Goal: Information Seeking & Learning: Find specific fact

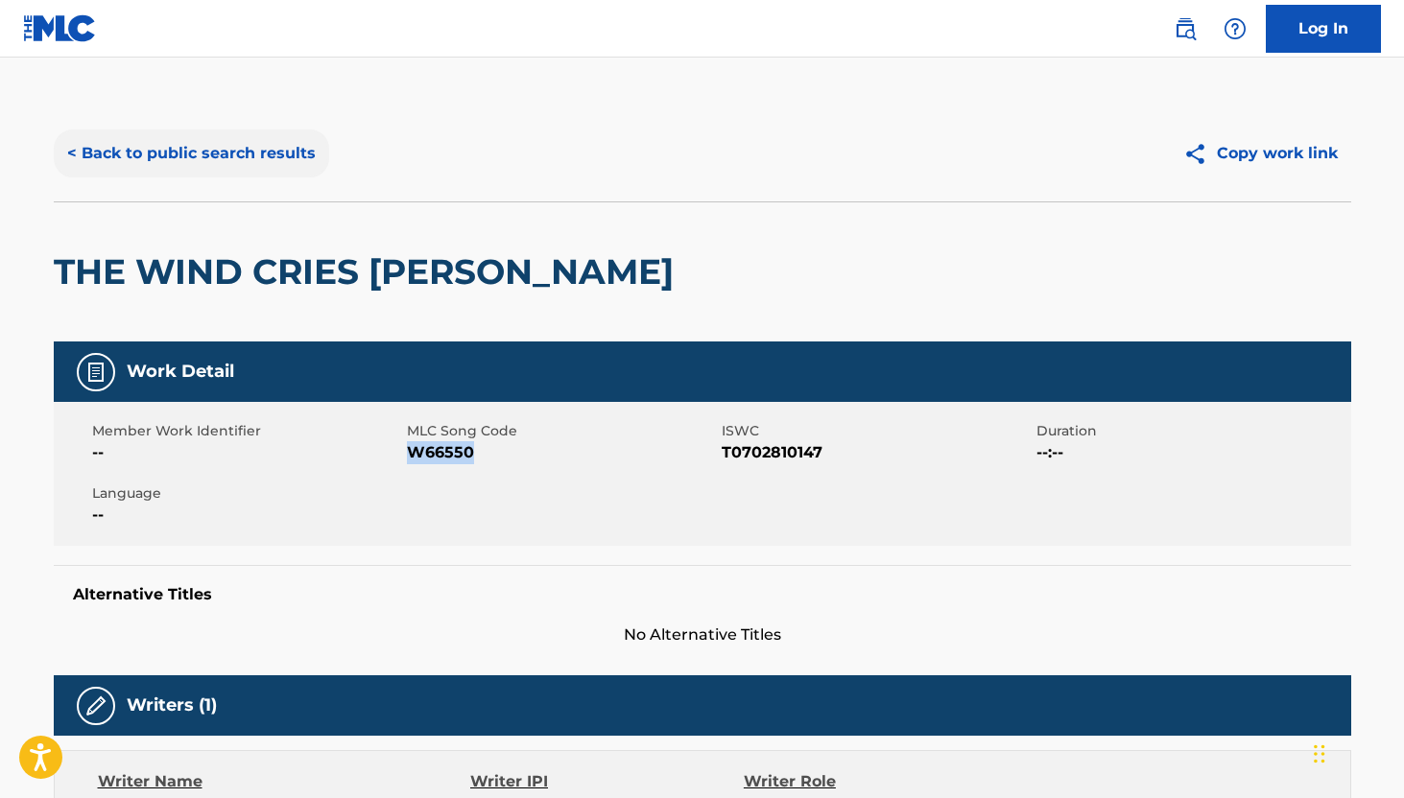
click at [116, 144] on button "< Back to public search results" at bounding box center [191, 154] width 275 height 48
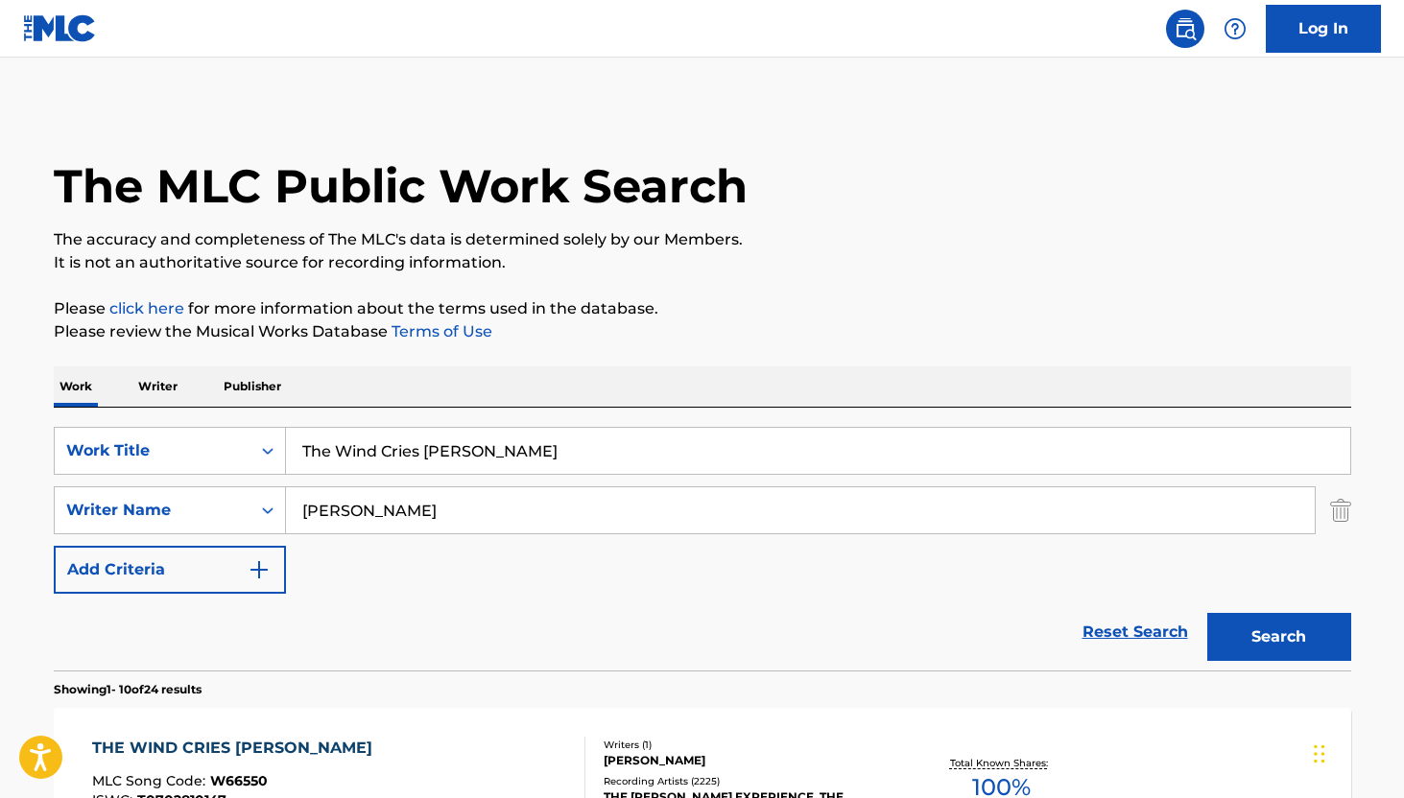
scroll to position [323, 0]
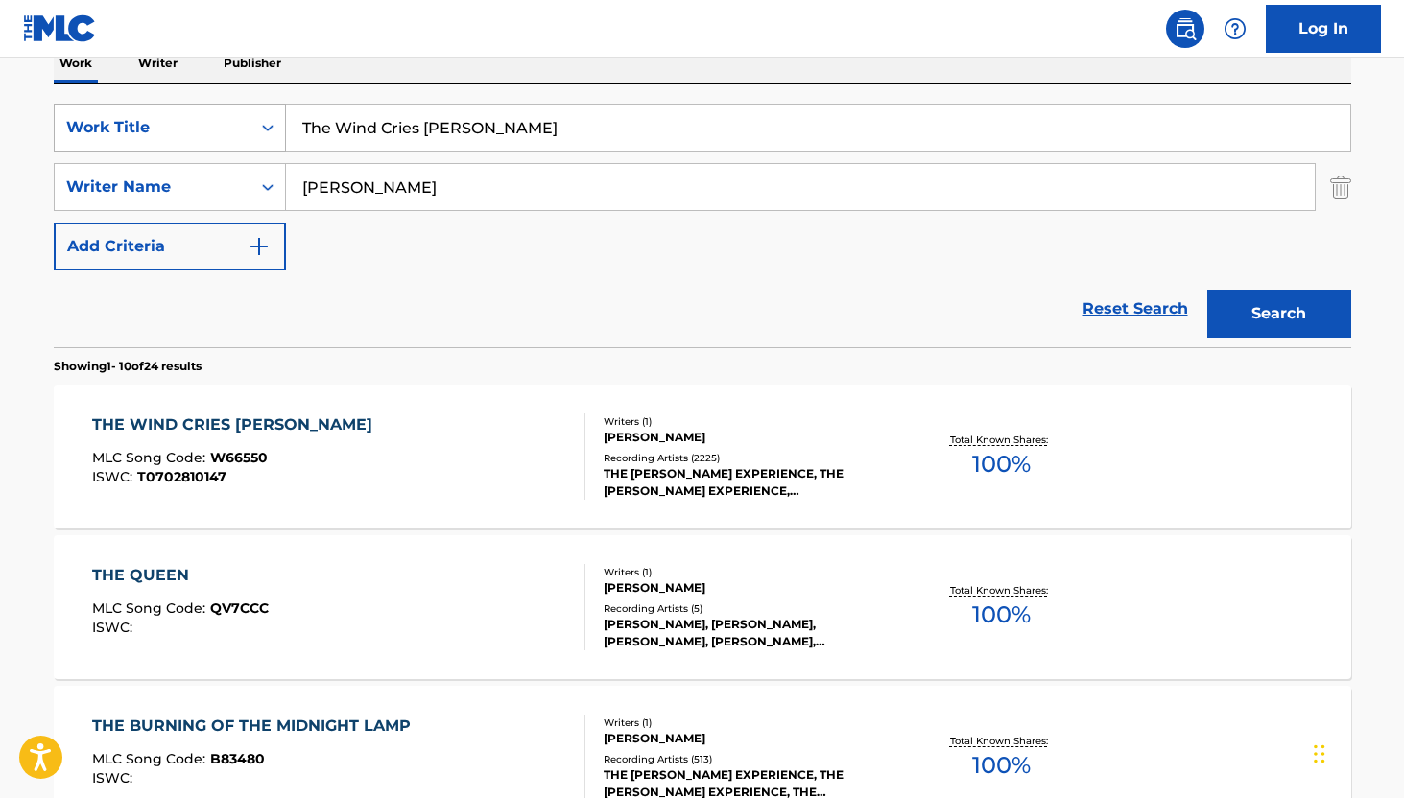
drag, startPoint x: 518, startPoint y: 120, endPoint x: 261, endPoint y: 120, distance: 257.1
click at [261, 120] on div "SearchWithCriteria0d844ff2-de06-4303-9d25-51c94f4db7cc Work Title The Wind Crie…" at bounding box center [702, 128] width 1297 height 48
paste input "Arguing With Thermometers"
type input "Arguing With Thermometers"
drag, startPoint x: 461, startPoint y: 194, endPoint x: 288, endPoint y: 160, distance: 175.9
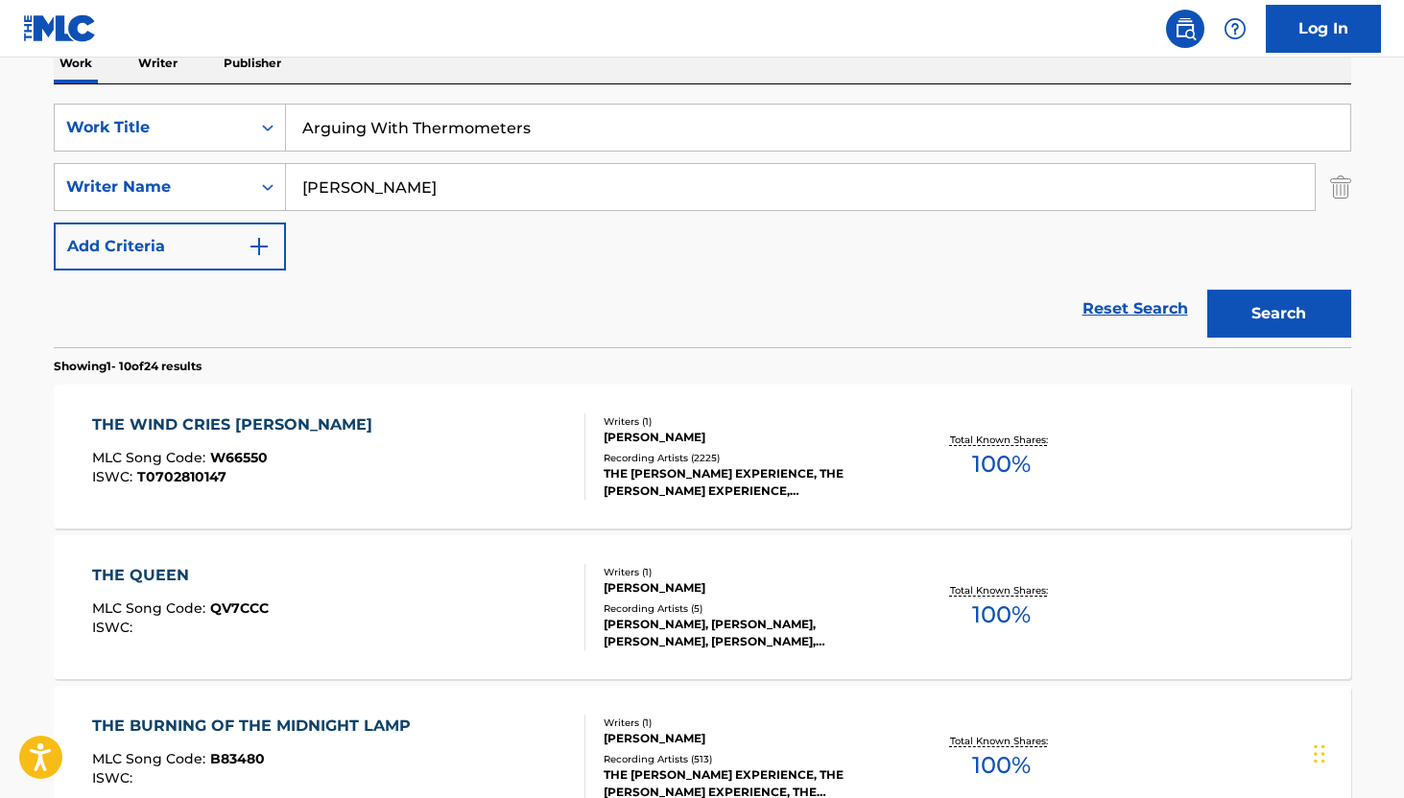
click at [288, 160] on div "SearchWithCriteria0d844ff2-de06-4303-9d25-51c94f4db7cc Work Title Arguing With …" at bounding box center [702, 187] width 1297 height 167
paste input "[PERSON_NAME]"
type input "[PERSON_NAME]"
click at [1246, 309] on button "Search" at bounding box center [1279, 314] width 144 height 48
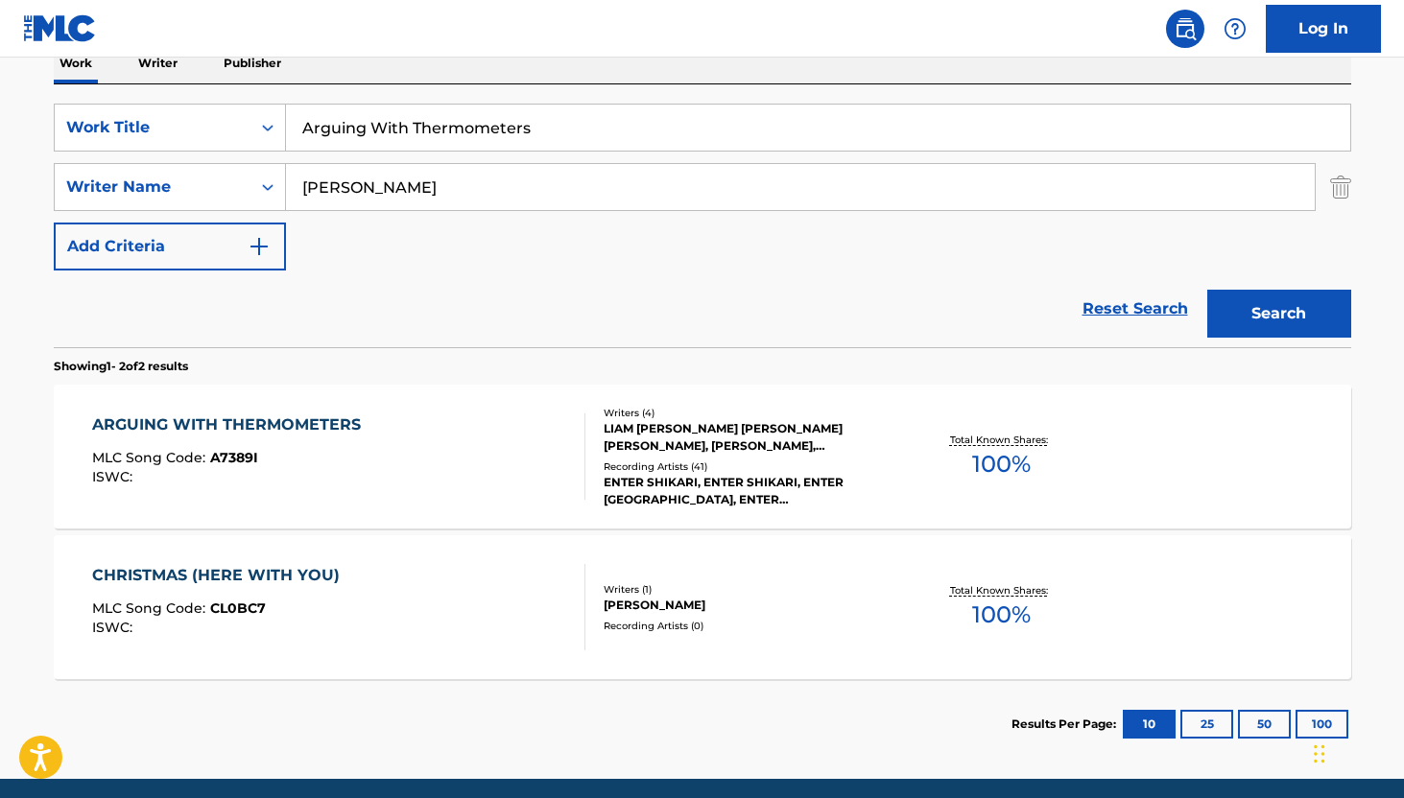
click at [683, 437] on div "LIAM [PERSON_NAME] [PERSON_NAME] [PERSON_NAME], [PERSON_NAME], [PERSON_NAME] [P…" at bounding box center [748, 437] width 290 height 35
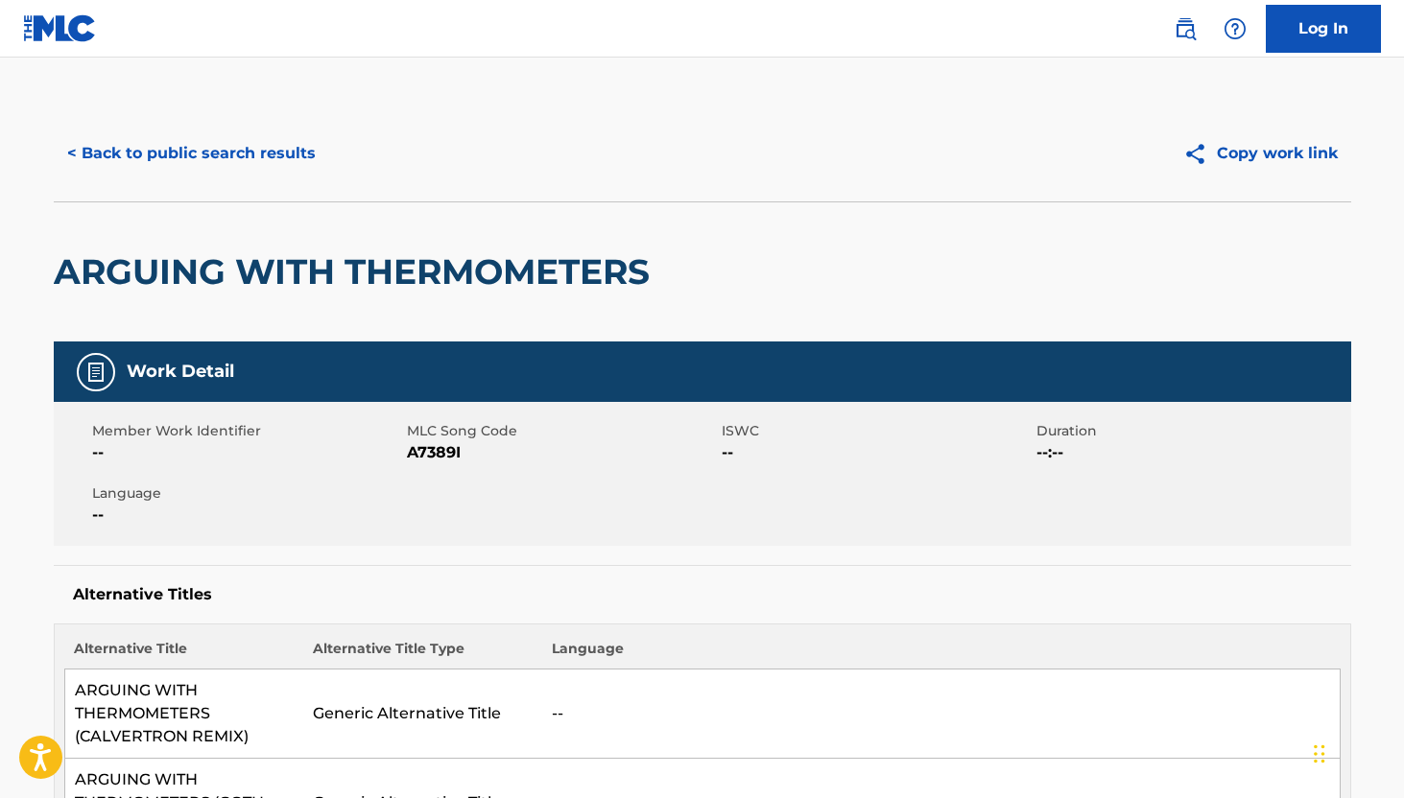
click at [443, 452] on span "A7389I" at bounding box center [562, 452] width 310 height 23
copy span "A7389I"
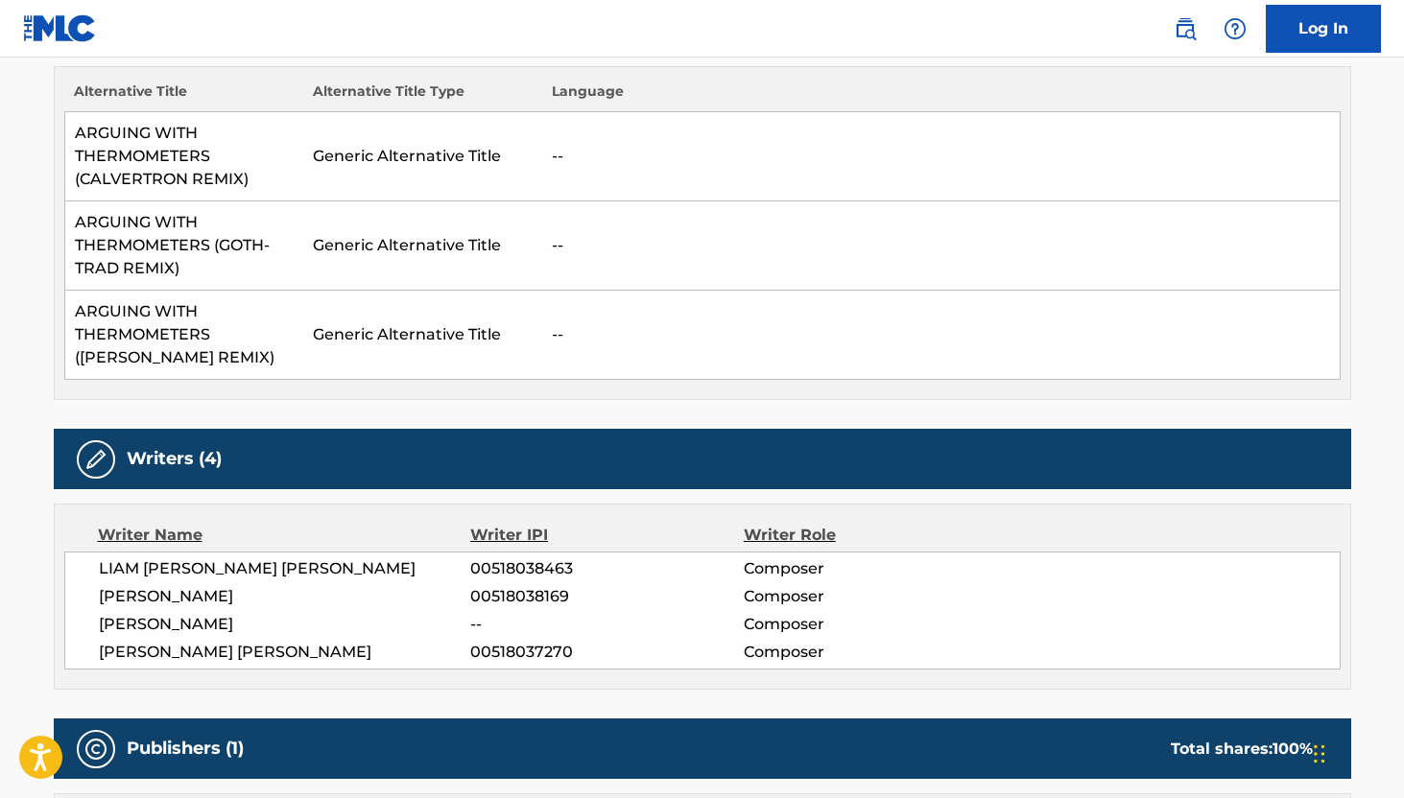
scroll to position [574, 0]
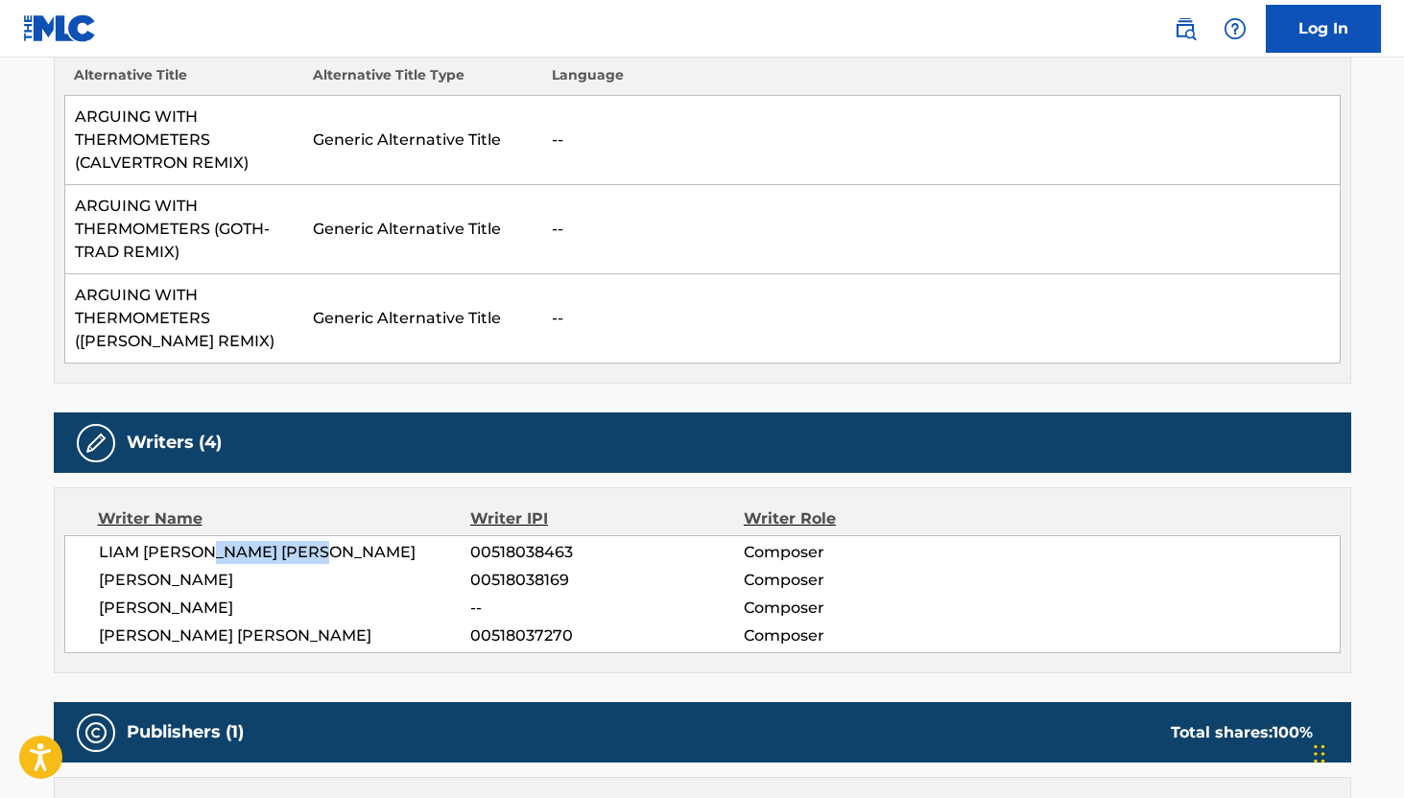
drag, startPoint x: 353, startPoint y: 551, endPoint x: 210, endPoint y: 551, distance: 143.0
click at [210, 551] on span "LIAM [PERSON_NAME] [PERSON_NAME]" at bounding box center [285, 552] width 372 height 23
drag, startPoint x: 259, startPoint y: 553, endPoint x: 103, endPoint y: 553, distance: 156.4
click at [103, 553] on span "LIAM [PERSON_NAME] [PERSON_NAME]" at bounding box center [285, 552] width 372 height 23
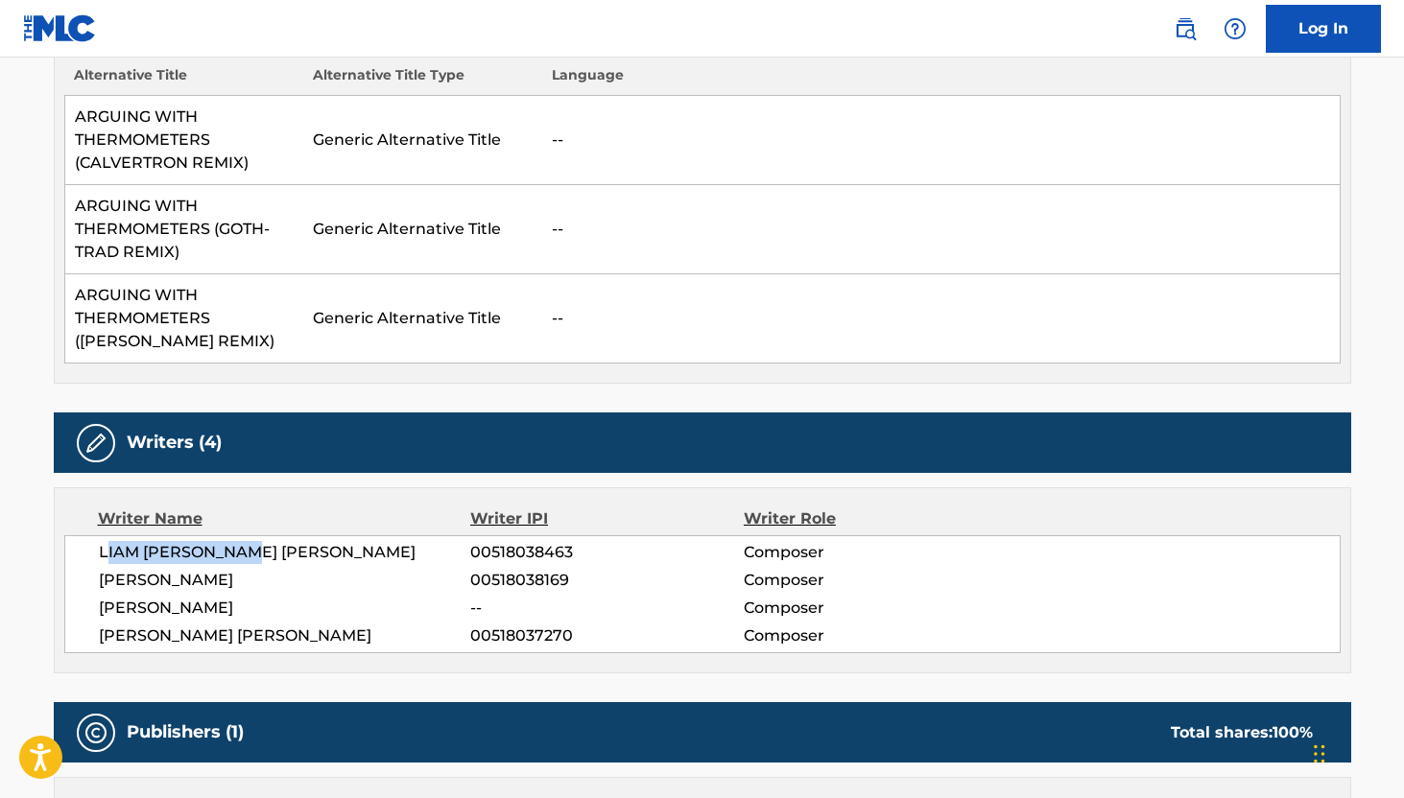
click at [103, 553] on span "LIAM [PERSON_NAME] [PERSON_NAME]" at bounding box center [285, 552] width 372 height 23
drag, startPoint x: 95, startPoint y: 550, endPoint x: 255, endPoint y: 550, distance: 160.2
click at [255, 550] on div "LIAM [PERSON_NAME] [PERSON_NAME] 00518038463 Composer [PERSON_NAME] 00518038169…" at bounding box center [702, 594] width 1276 height 118
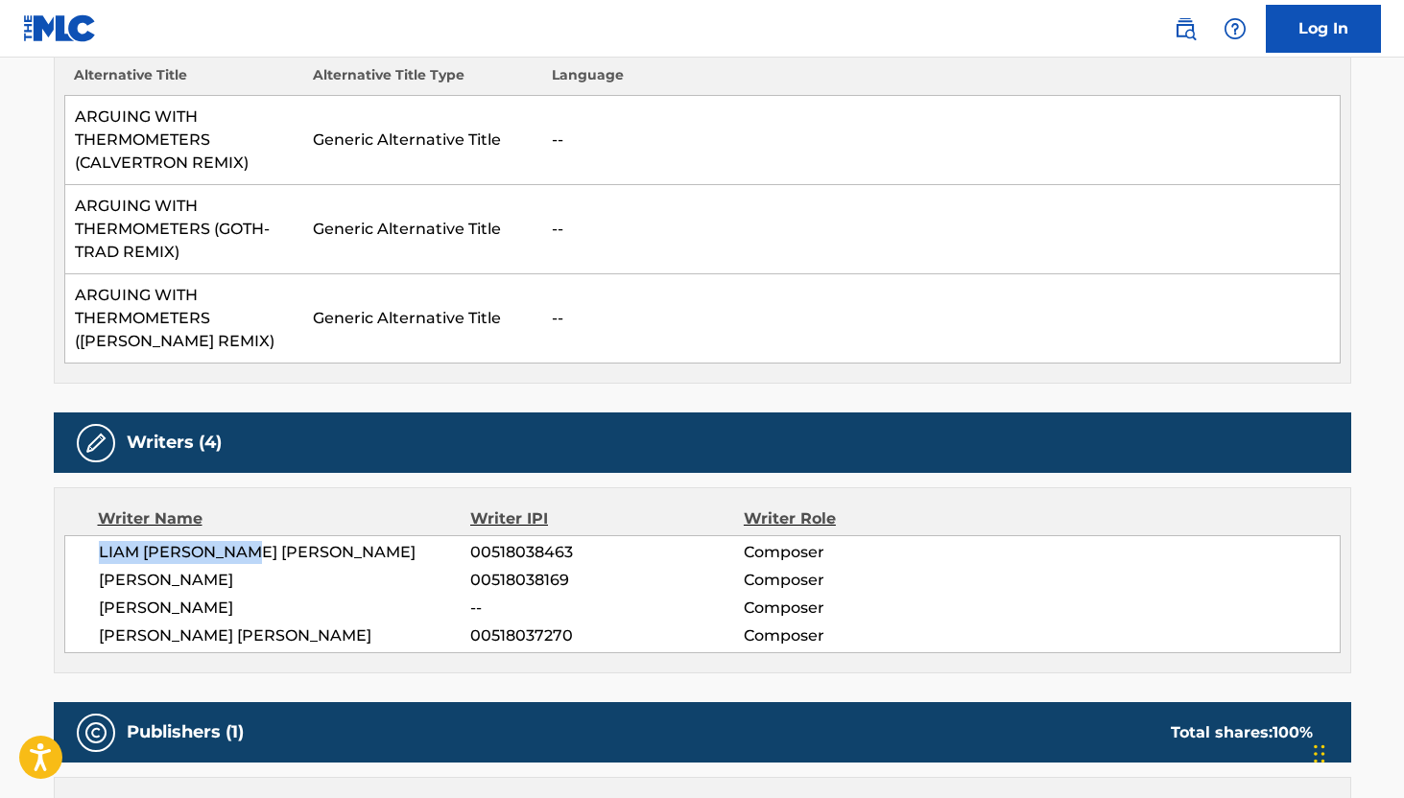
copy span "[PERSON_NAME]"
drag, startPoint x: 96, startPoint y: 583, endPoint x: 241, endPoint y: 580, distance: 144.9
click at [241, 580] on div "LIAM [PERSON_NAME] [PERSON_NAME] 00518038463 Composer [PERSON_NAME] 00518038169…" at bounding box center [702, 594] width 1276 height 118
copy span "[PERSON_NAME]"
drag, startPoint x: 101, startPoint y: 636, endPoint x: 297, endPoint y: 640, distance: 196.7
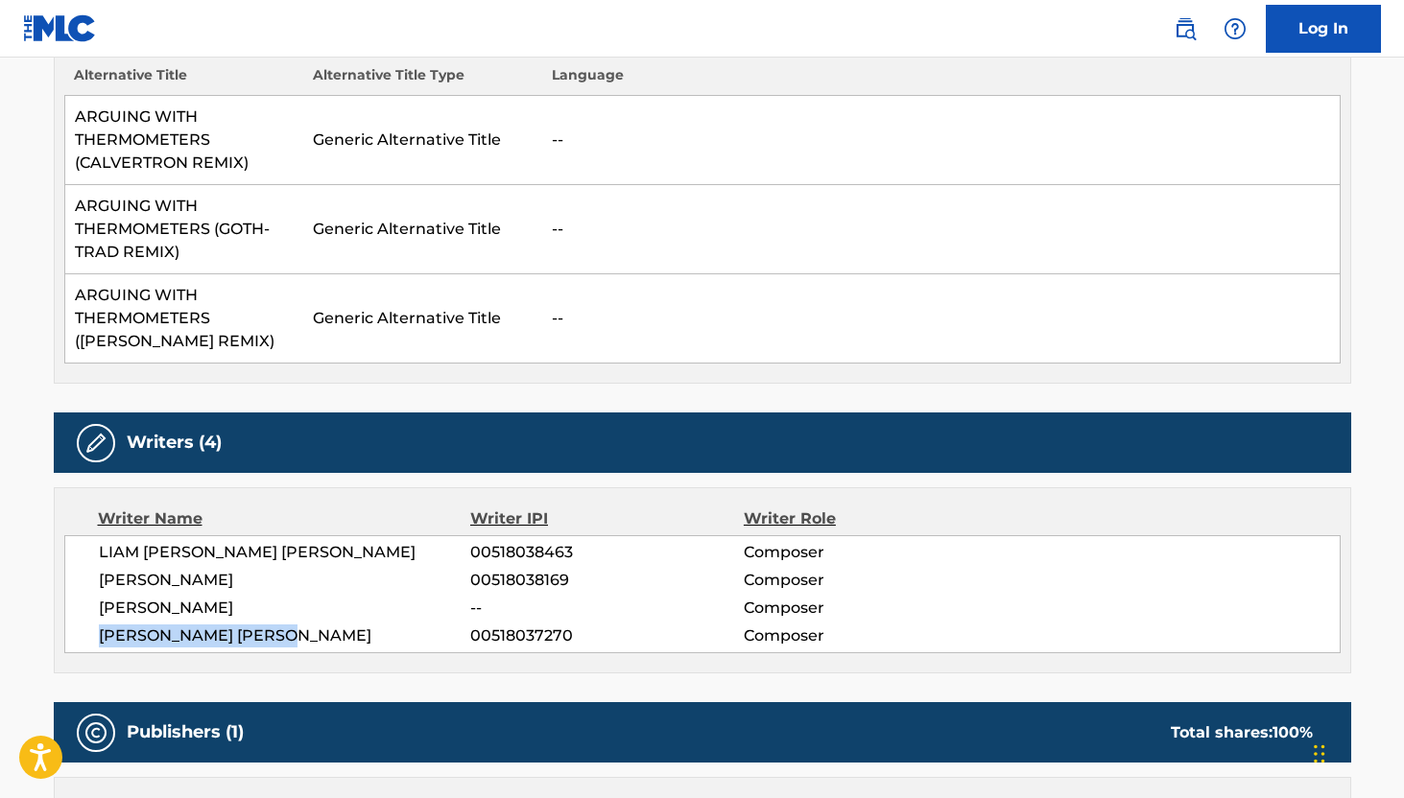
click at [297, 640] on span "[PERSON_NAME] [PERSON_NAME]" at bounding box center [285, 636] width 372 height 23
copy span "[PERSON_NAME] [PERSON_NAME]"
